Goal: Task Accomplishment & Management: Use online tool/utility

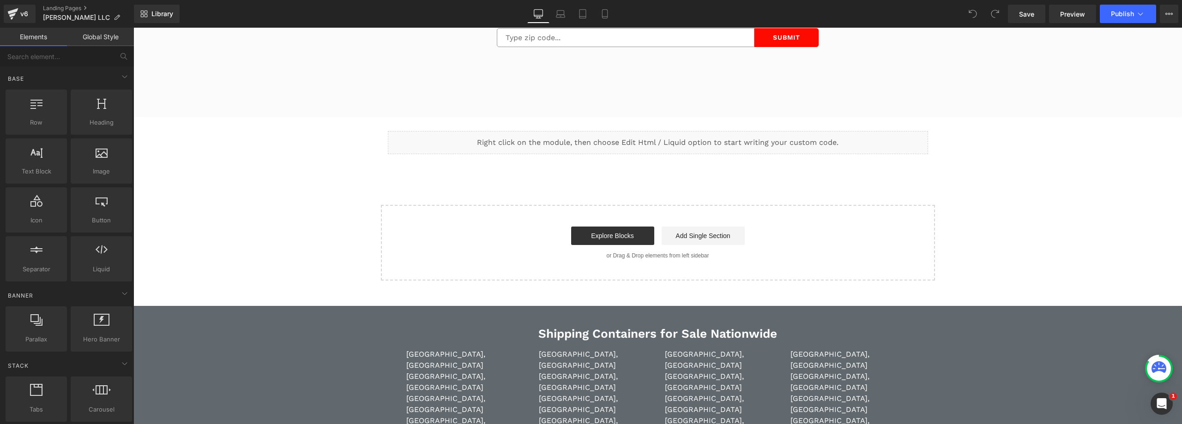
scroll to position [2817, 0]
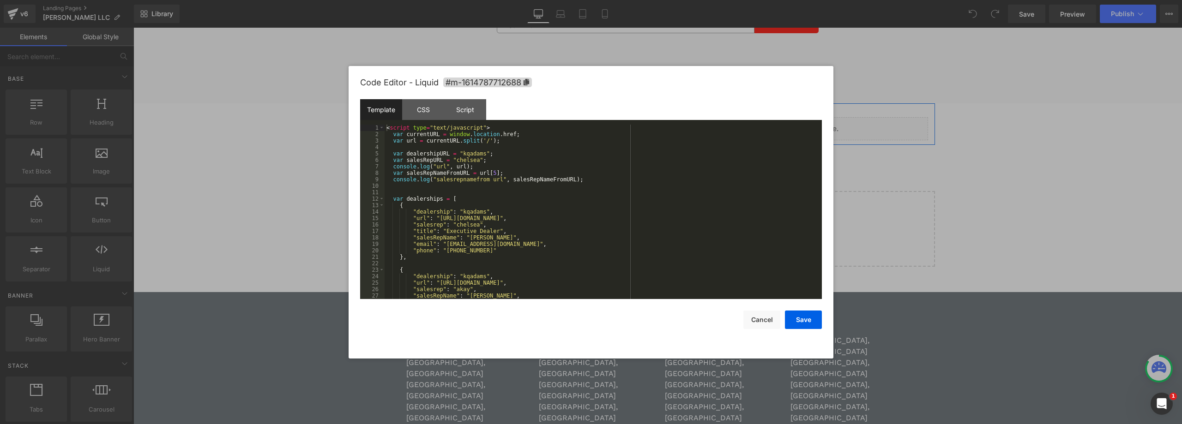
drag, startPoint x: 665, startPoint y: 128, endPoint x: 774, endPoint y: 187, distance: 124.4
click at [665, 128] on div "Liquid" at bounding box center [658, 128] width 540 height 23
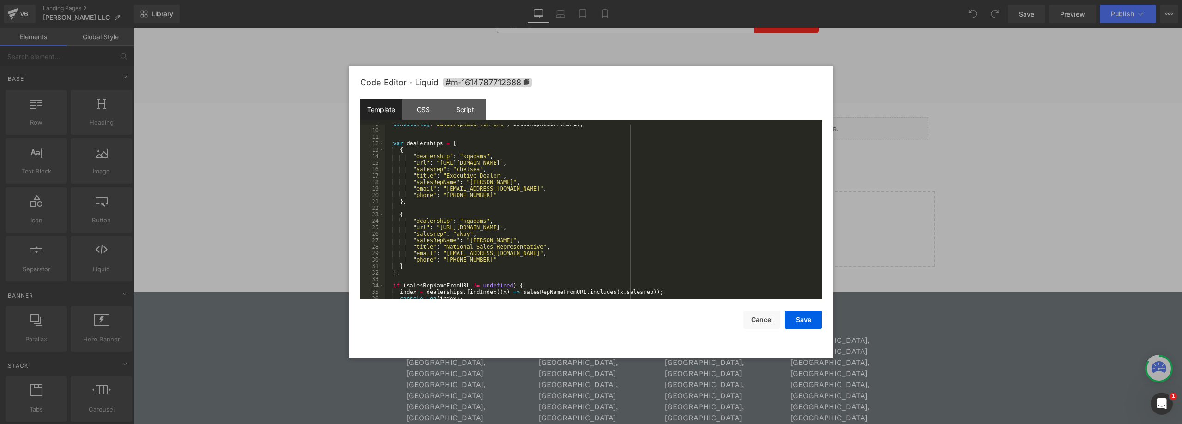
scroll to position [55, 0]
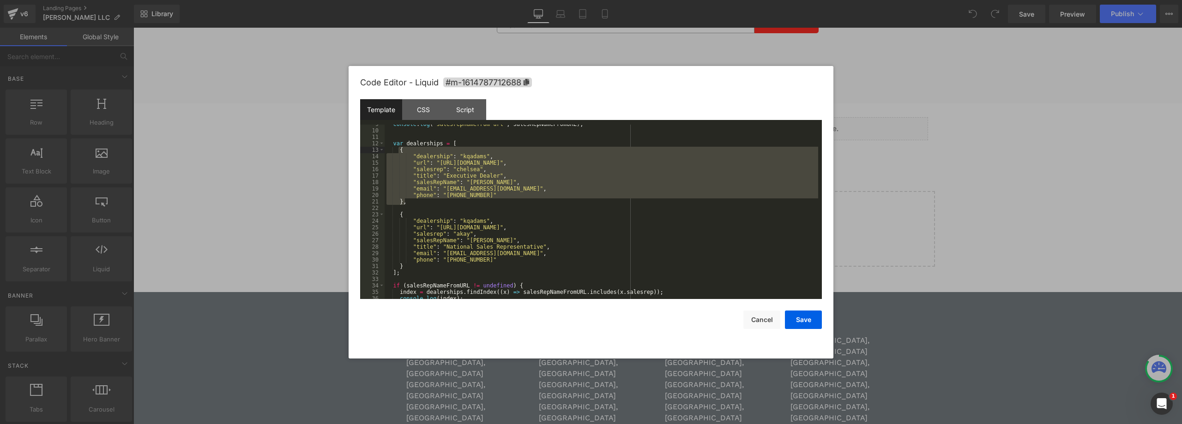
drag, startPoint x: 414, startPoint y: 201, endPoint x: 399, endPoint y: 152, distance: 50.8
click at [399, 152] on div "console . log ( "salesrepnamefrom url" , salesRepNameFromURL ) ; var dealership…" at bounding box center [602, 214] width 434 height 187
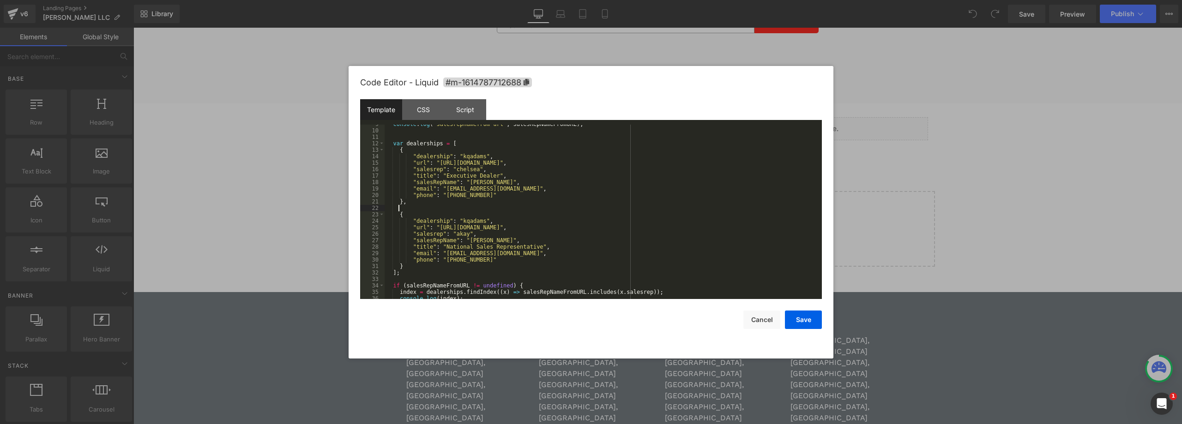
click at [405, 207] on div "console . log ( "salesrepnamefrom url" , salesRepNameFromURL ) ; var dealership…" at bounding box center [602, 214] width 434 height 187
click at [538, 222] on div "console . log ( "salesrepnamefrom url" , salesRepNameFromURL ) ; var dealership…" at bounding box center [602, 214] width 434 height 187
click at [544, 219] on div "console . log ( "salesrepnamefrom url" , salesRepNameFromURL ) ; var dealership…" at bounding box center [602, 214] width 434 height 187
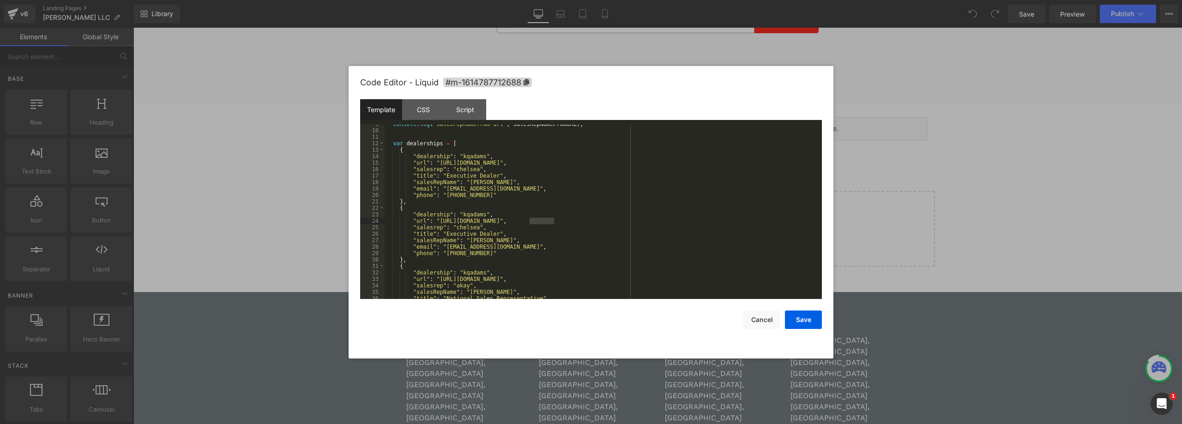
click at [461, 226] on div "console . log ( "salesrepnamefrom url" , salesRepNameFromURL ) ; var dealership…" at bounding box center [602, 214] width 434 height 187
click at [450, 249] on div "console . log ( "salesrepnamefrom url" , salesRepNameFromURL ) ; var dealership…" at bounding box center [602, 214] width 434 height 187
click at [451, 248] on div "console . log ( "salesrepnamefrom url" , salesRepNameFromURL ) ; var dealership…" at bounding box center [602, 214] width 434 height 187
click at [462, 235] on div "console . log ( "salesrepnamefrom url" , salesRepNameFromURL ) ; var dealership…" at bounding box center [602, 214] width 434 height 187
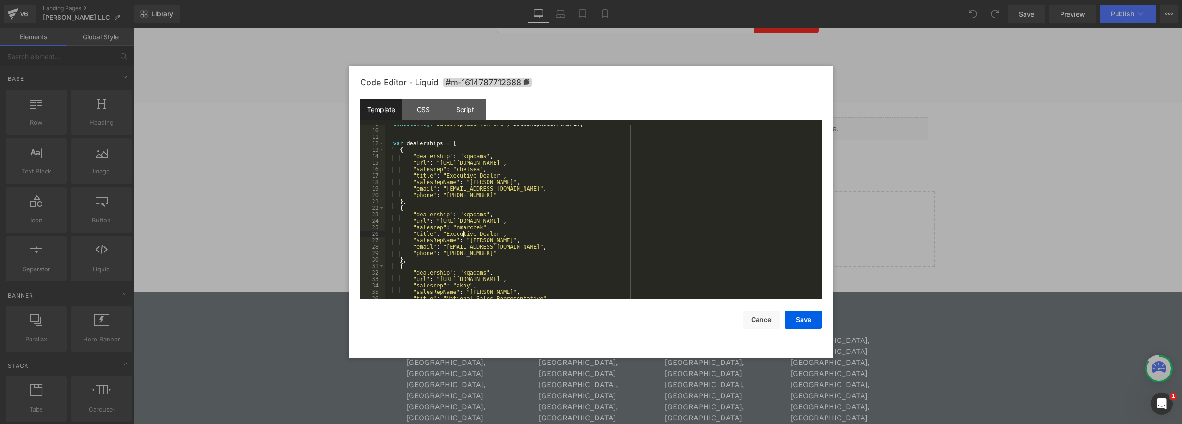
click at [462, 235] on div "console . log ( "salesrepnamefrom url" , salesRepNameFromURL ) ; var dealership…" at bounding box center [602, 214] width 434 height 187
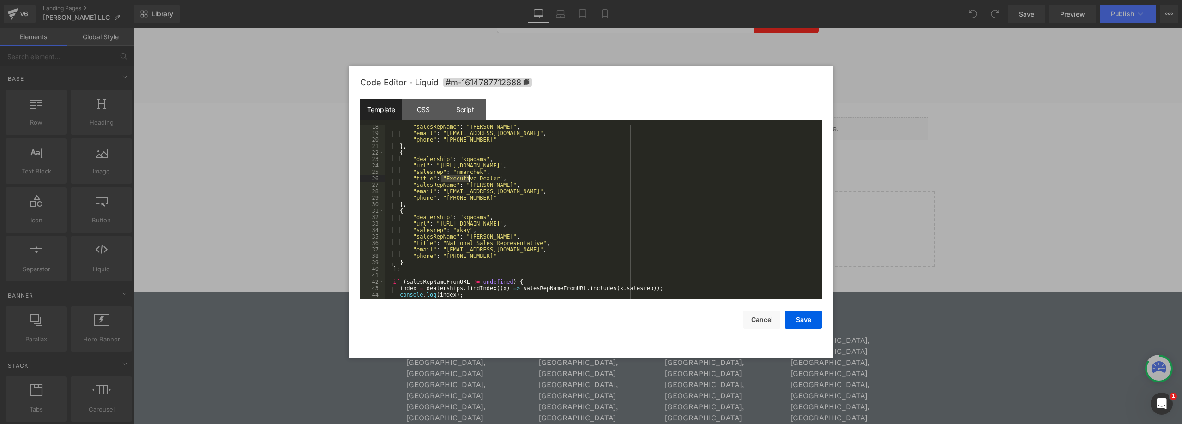
scroll to position [111, 0]
drag, startPoint x: 529, startPoint y: 243, endPoint x: 443, endPoint y: 244, distance: 86.4
click at [443, 244] on div ""salesRepName" : "[PERSON_NAME]" , "email" : "[EMAIL_ADDRESS][DOMAIN_NAME]" , "…" at bounding box center [602, 217] width 434 height 187
drag, startPoint x: 490, startPoint y: 178, endPoint x: 442, endPoint y: 181, distance: 48.1
click at [442, 181] on div ""salesRepName" : "[PERSON_NAME]" , "email" : "[EMAIL_ADDRESS][DOMAIN_NAME]" , "…" at bounding box center [602, 217] width 434 height 187
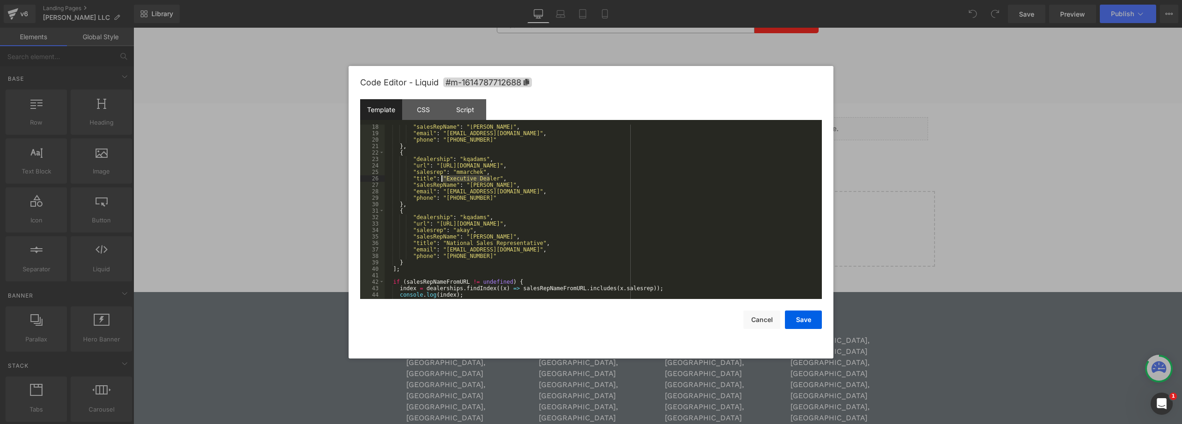
paste textarea
click at [463, 171] on div ""salesRepName" : "[PERSON_NAME]" , "email" : "[EMAIL_ADDRESS][DOMAIN_NAME]" , "…" at bounding box center [602, 217] width 434 height 187
click at [475, 186] on div ""salesRepName" : "[PERSON_NAME]" , "email" : "[EMAIL_ADDRESS][DOMAIN_NAME]" , "…" at bounding box center [602, 217] width 434 height 187
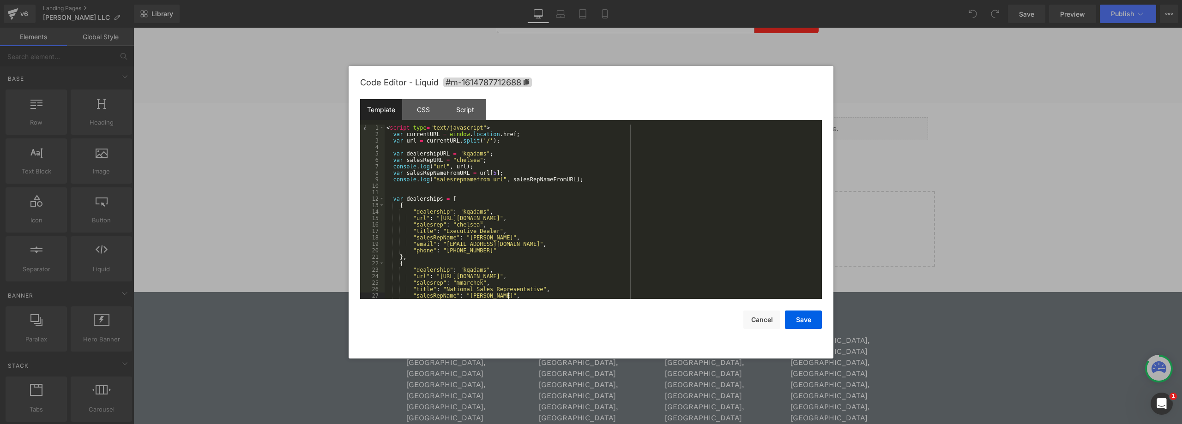
scroll to position [28, 0]
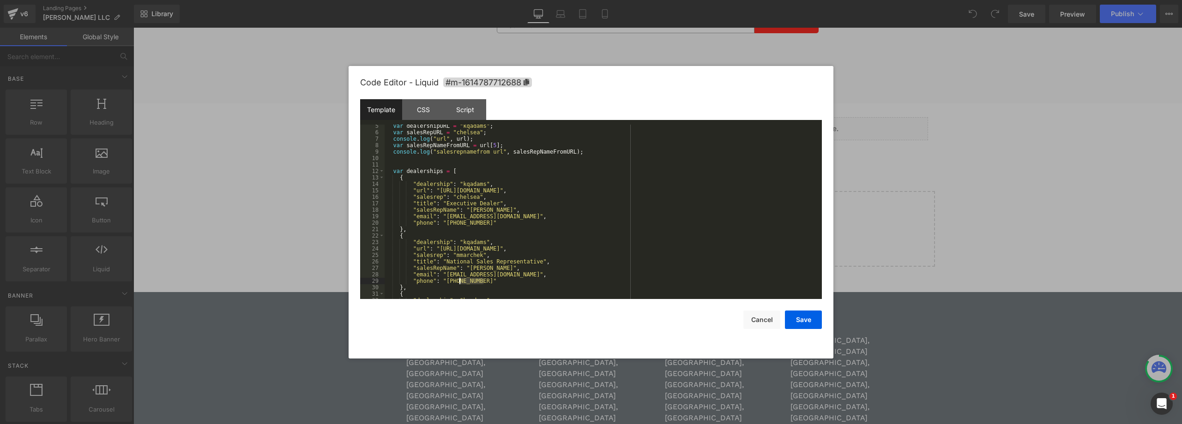
drag, startPoint x: 484, startPoint y: 282, endPoint x: 459, endPoint y: 283, distance: 25.0
click at [459, 283] on div "var dealershipURL = "kqadams" ; var salesRepURL = "chelsea" ; console . log ( "…" at bounding box center [602, 216] width 434 height 187
click at [483, 285] on div "var dealershipURL = "kqadams" ; var salesRepURL = "chelsea" ; console . log ( "…" at bounding box center [602, 216] width 434 height 187
drag, startPoint x: 484, startPoint y: 282, endPoint x: 442, endPoint y: 283, distance: 41.6
click at [442, 283] on div "var dealershipURL = "kqadams" ; var salesRepURL = "chelsea" ; console . log ( "…" at bounding box center [602, 216] width 434 height 187
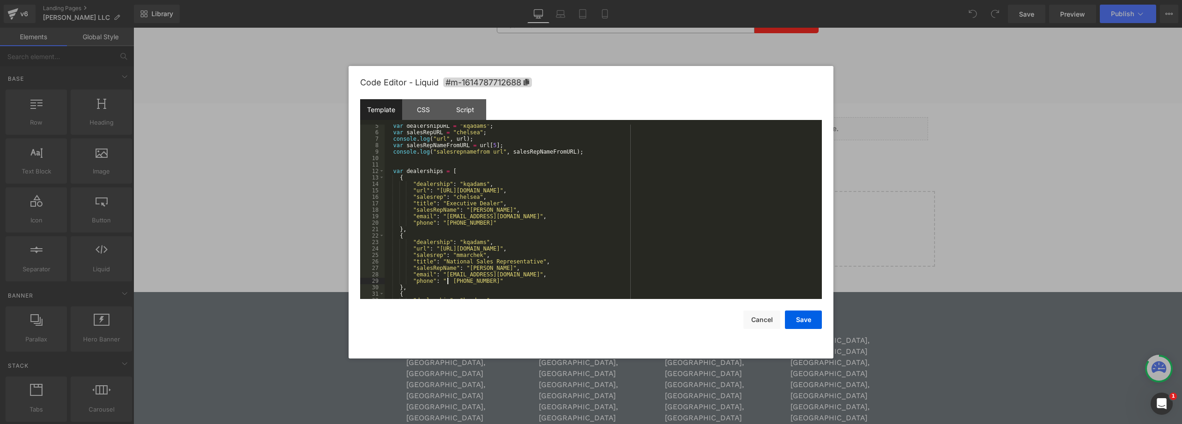
click at [447, 281] on div "var dealershipURL = "kqadams" ; var salesRepURL = "chelsea" ; console . log ( "…" at bounding box center [602, 216] width 434 height 187
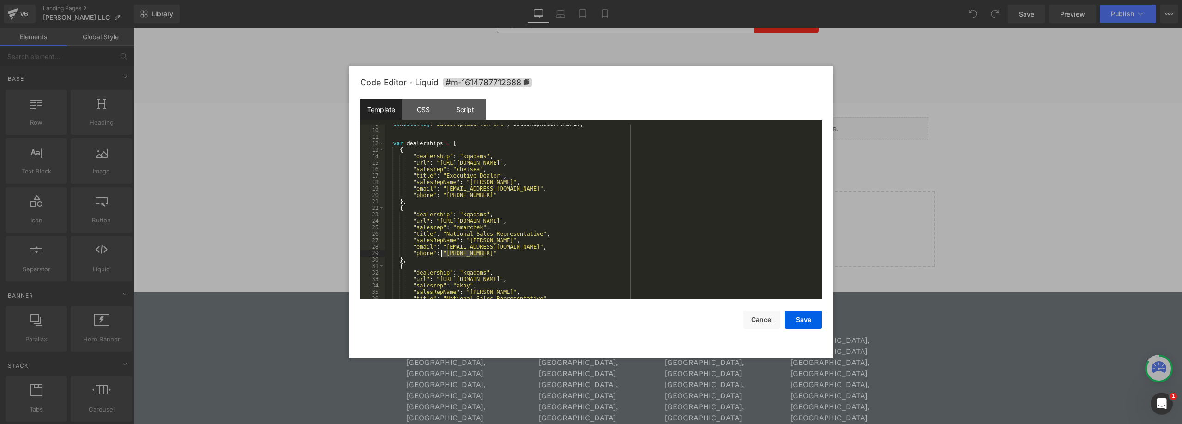
drag, startPoint x: 483, startPoint y: 254, endPoint x: 441, endPoint y: 255, distance: 41.6
click at [441, 255] on div "console . log ( "salesrepnamefrom url" , salesRepNameFromURL ) ; var dealership…" at bounding box center [602, 214] width 434 height 187
click at [810, 318] on button "Save" at bounding box center [803, 320] width 37 height 18
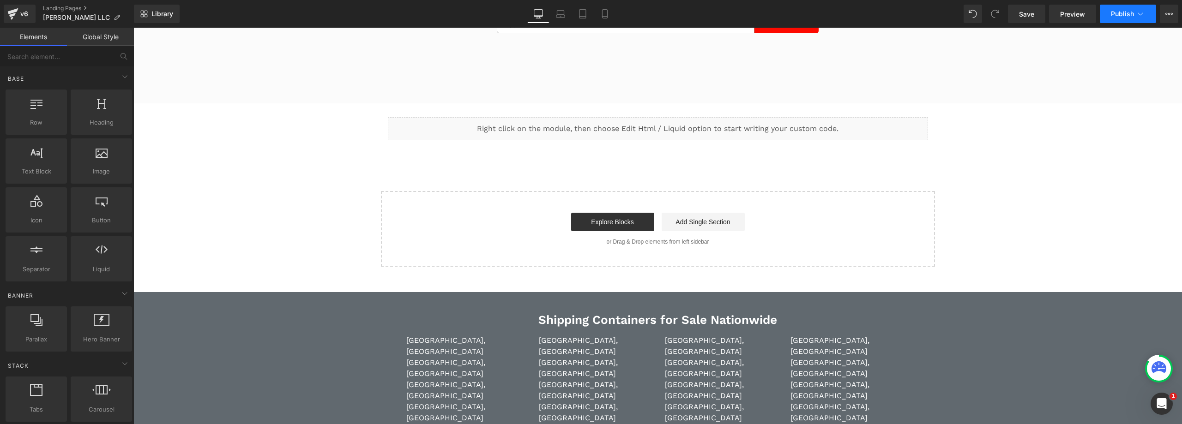
click at [1122, 10] on span "Publish" at bounding box center [1122, 13] width 23 height 7
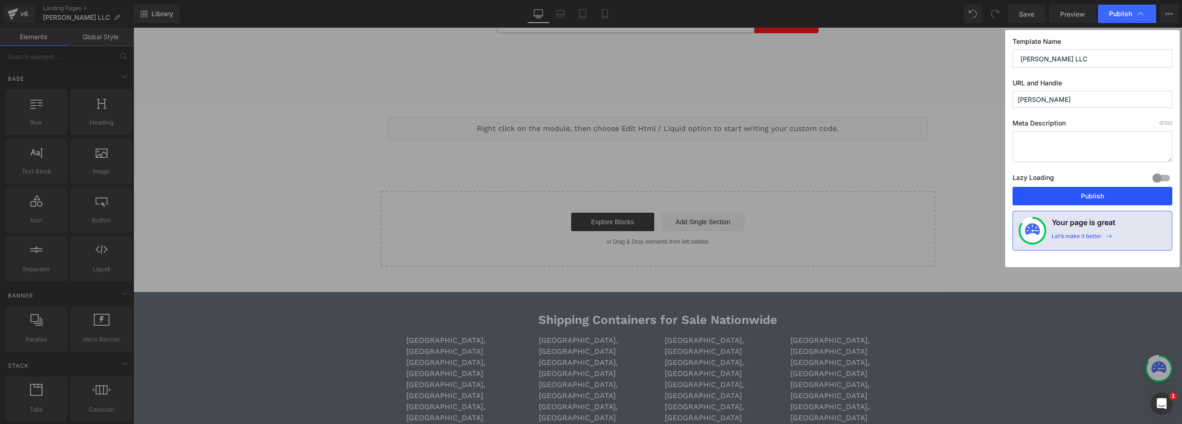
drag, startPoint x: 1052, startPoint y: 195, endPoint x: 919, endPoint y: 167, distance: 136.3
click at [1052, 195] on button "Publish" at bounding box center [1093, 196] width 160 height 18
